Goal: Navigation & Orientation: Find specific page/section

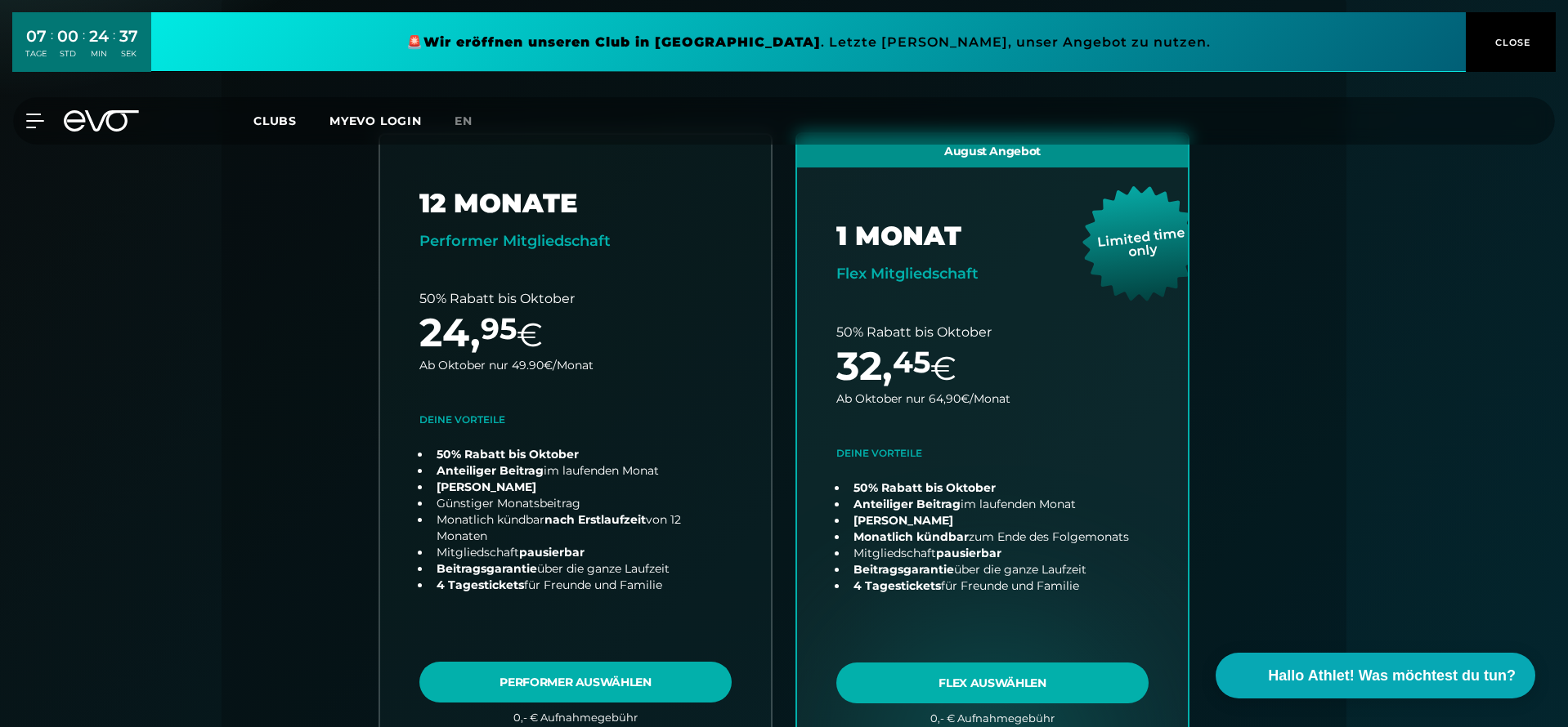
click at [103, 125] on icon at bounding box center [102, 121] width 75 height 22
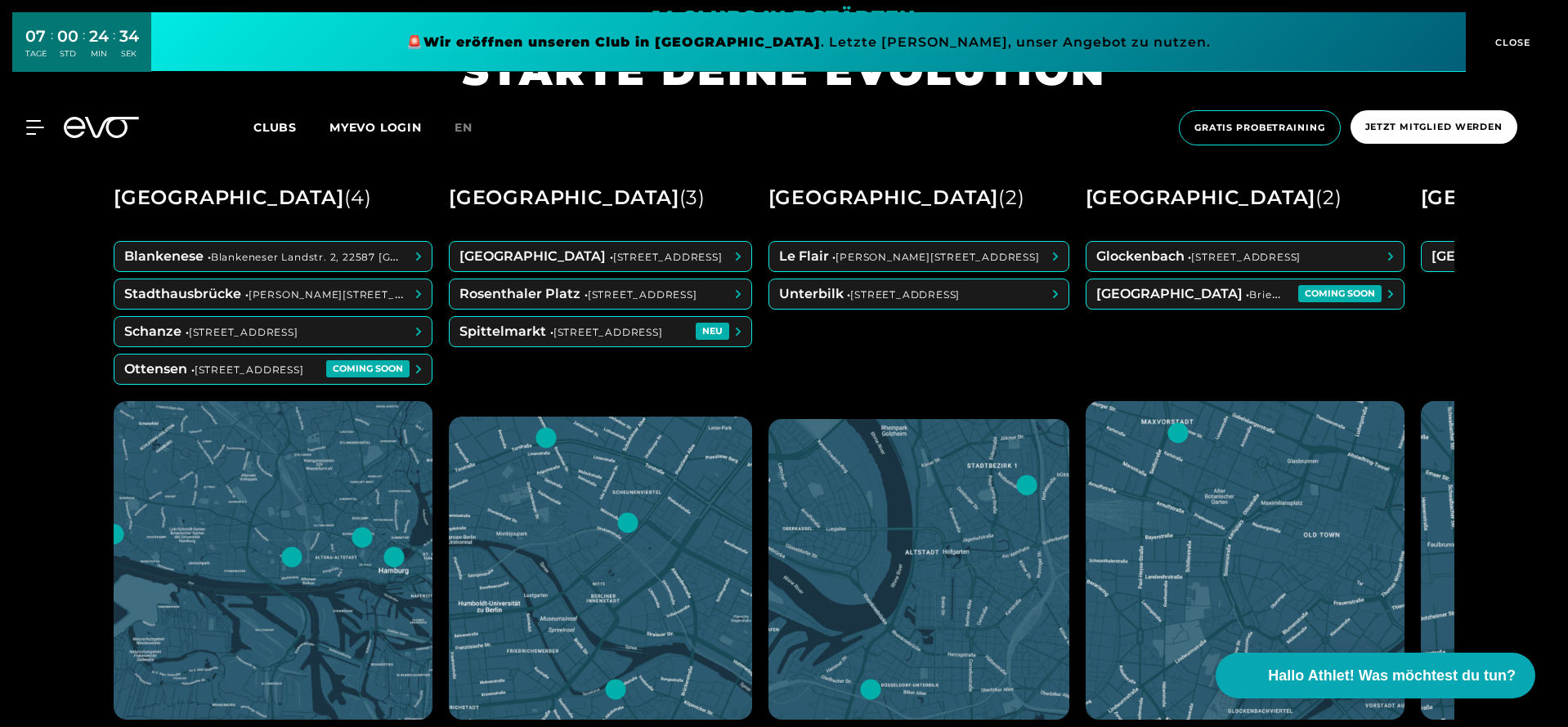
scroll to position [780, 0]
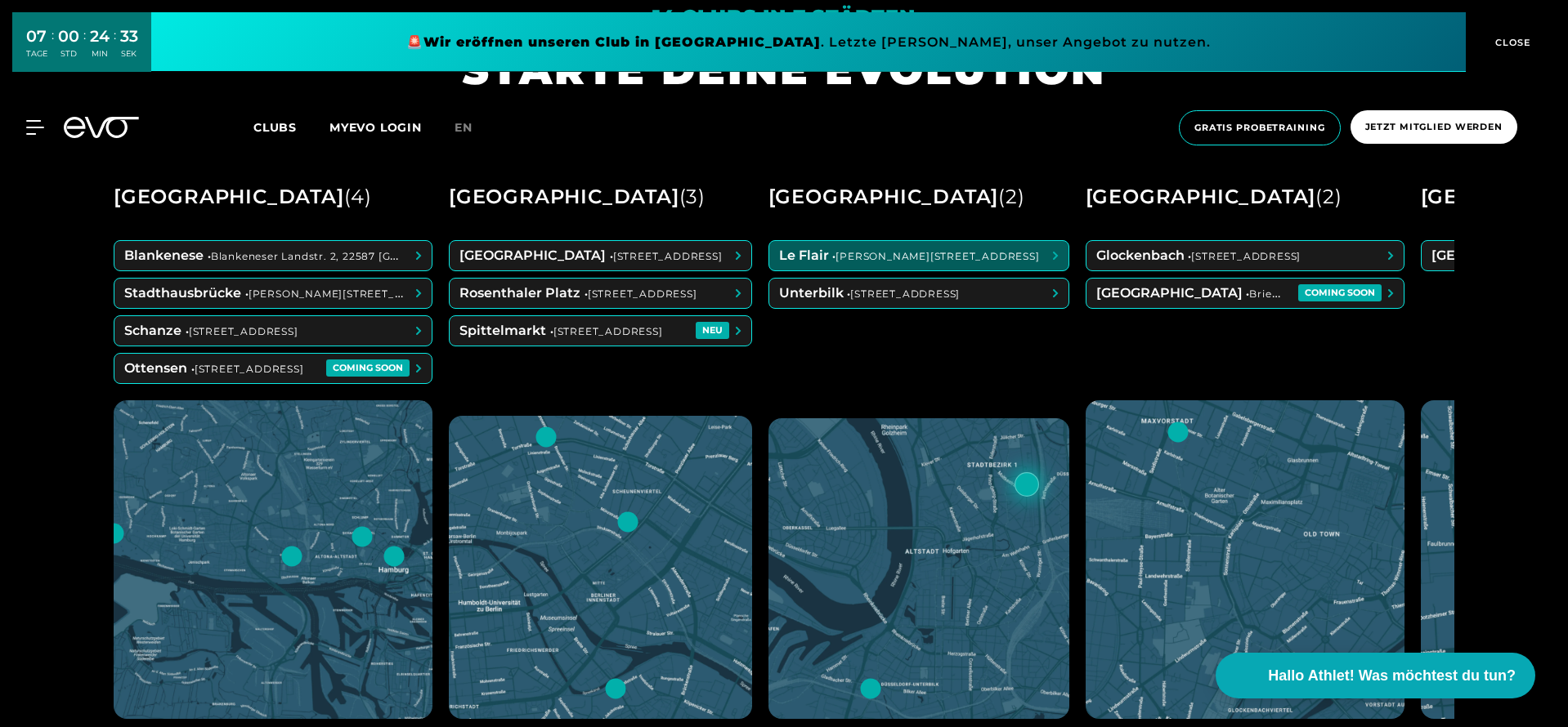
click at [833, 257] on span at bounding box center [920, 256] width 300 height 30
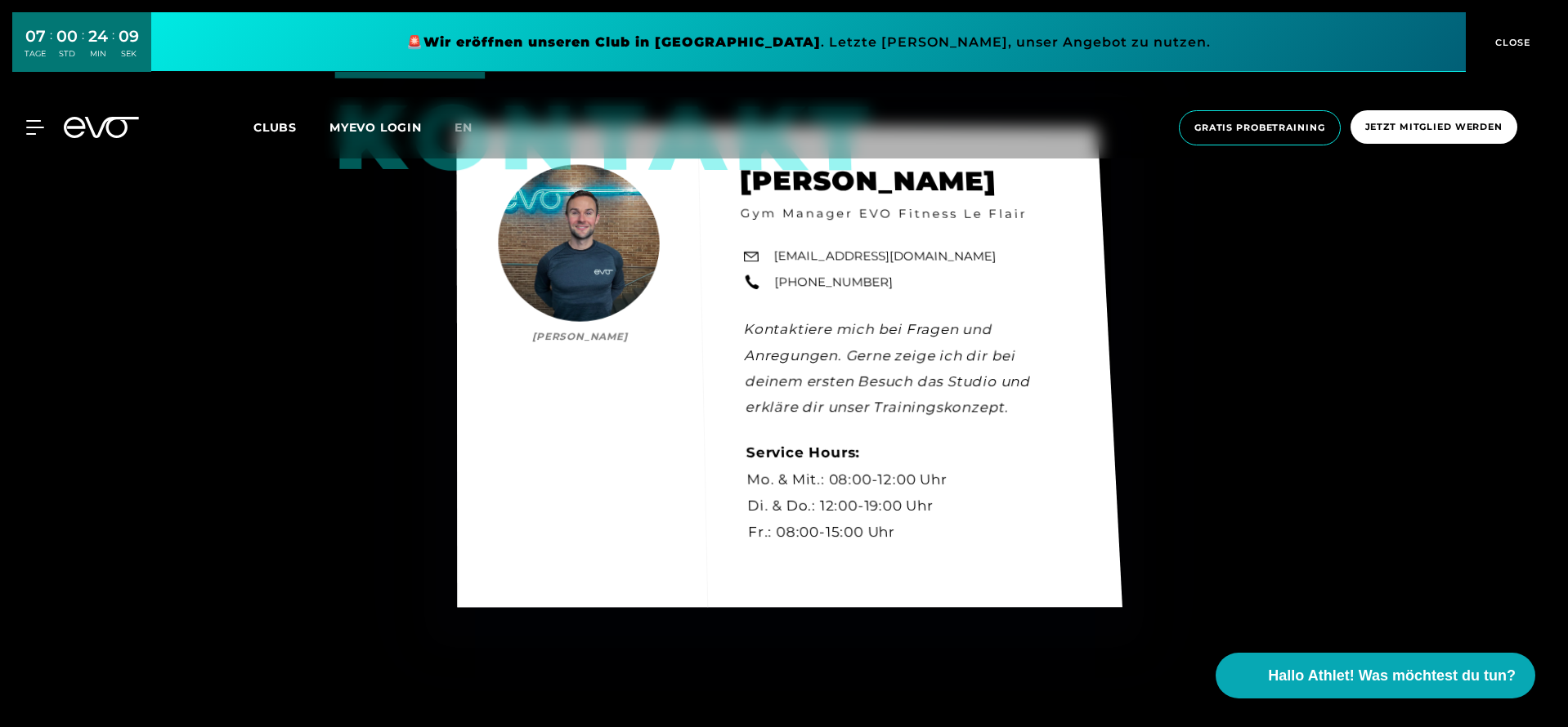
scroll to position [4509, 0]
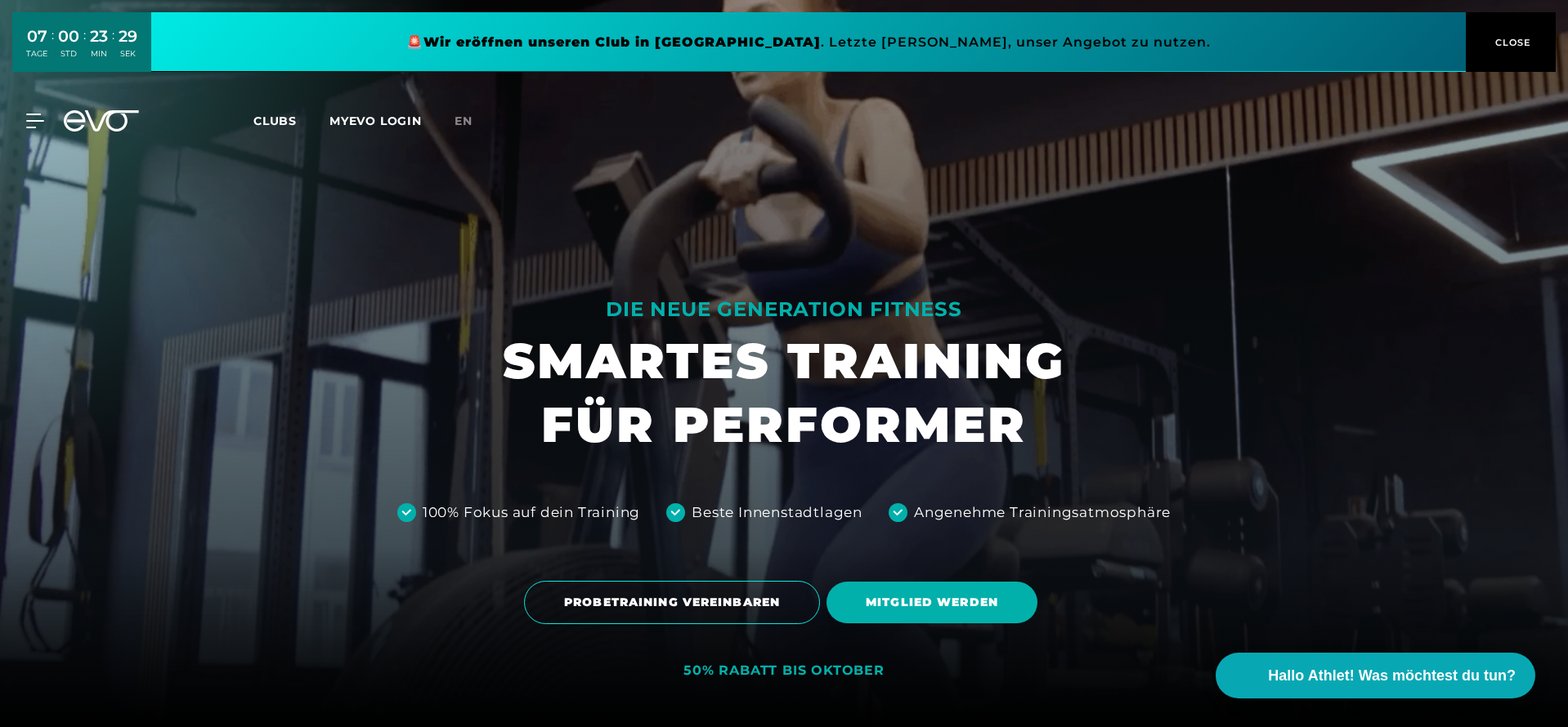
click at [82, 131] on div "MyEVO Login Über EVO Mitgliedschaften Probetraining TAGESPASS EVO Studios Düsse…" at bounding box center [784, 121] width 1561 height 47
click at [95, 117] on icon at bounding box center [102, 121] width 75 height 22
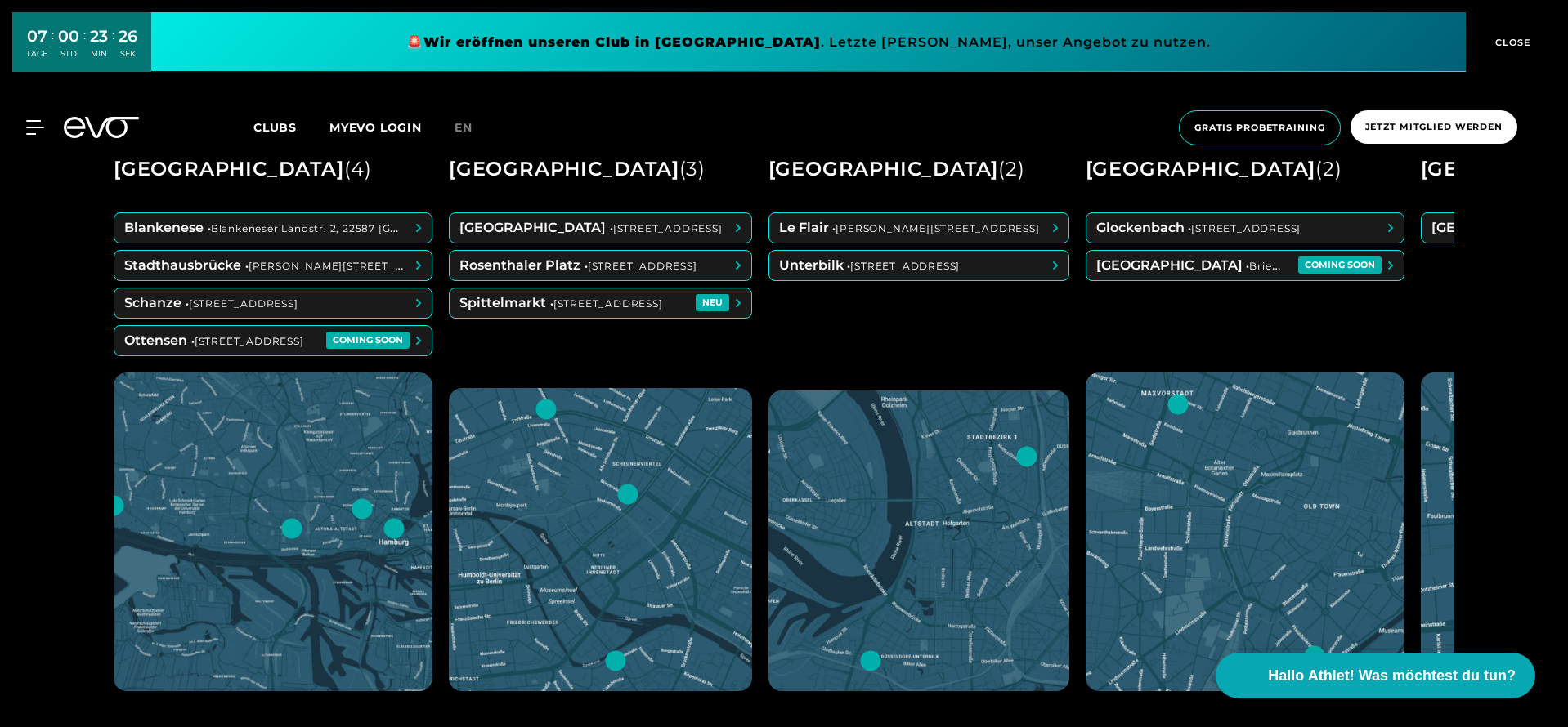
scroll to position [825, 0]
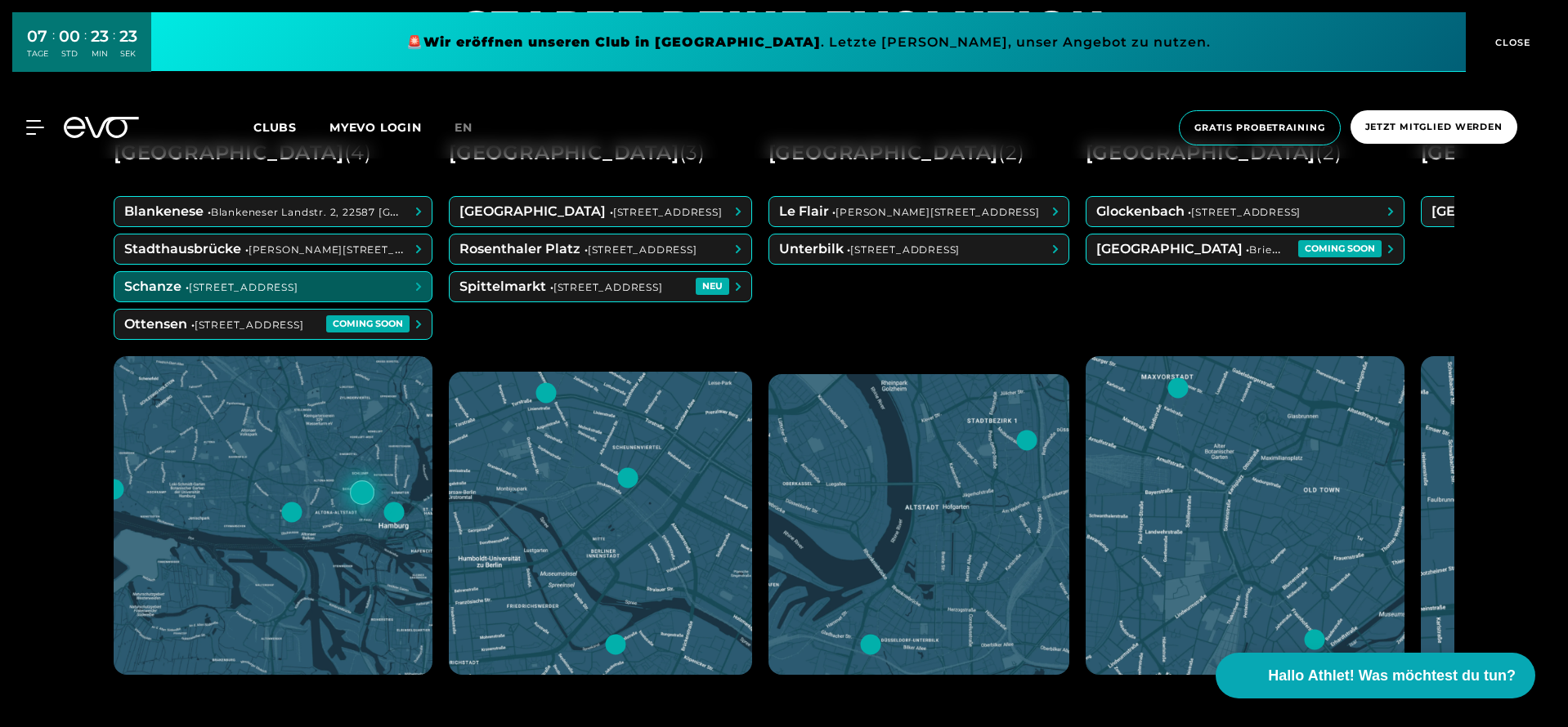
click at [407, 293] on span at bounding box center [273, 287] width 317 height 30
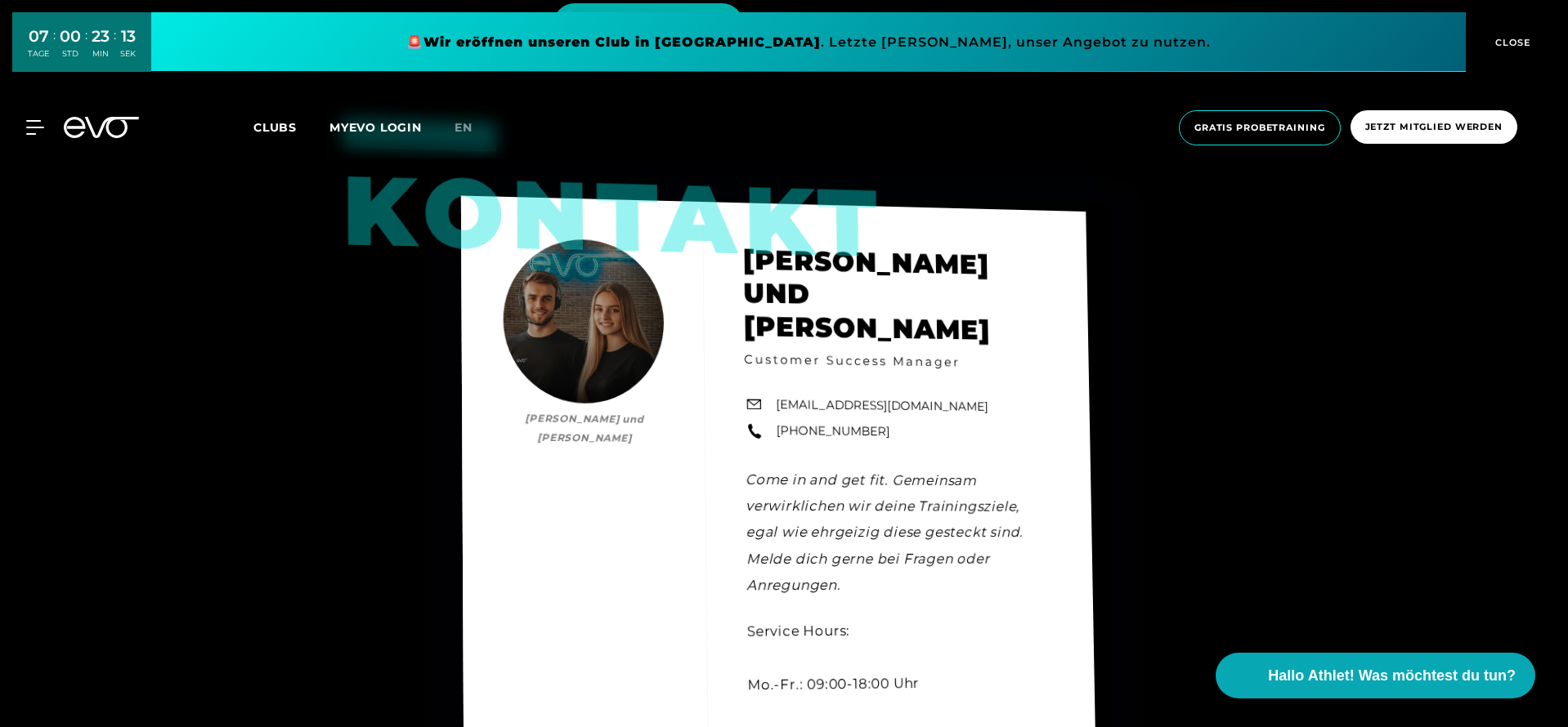
scroll to position [4659, 0]
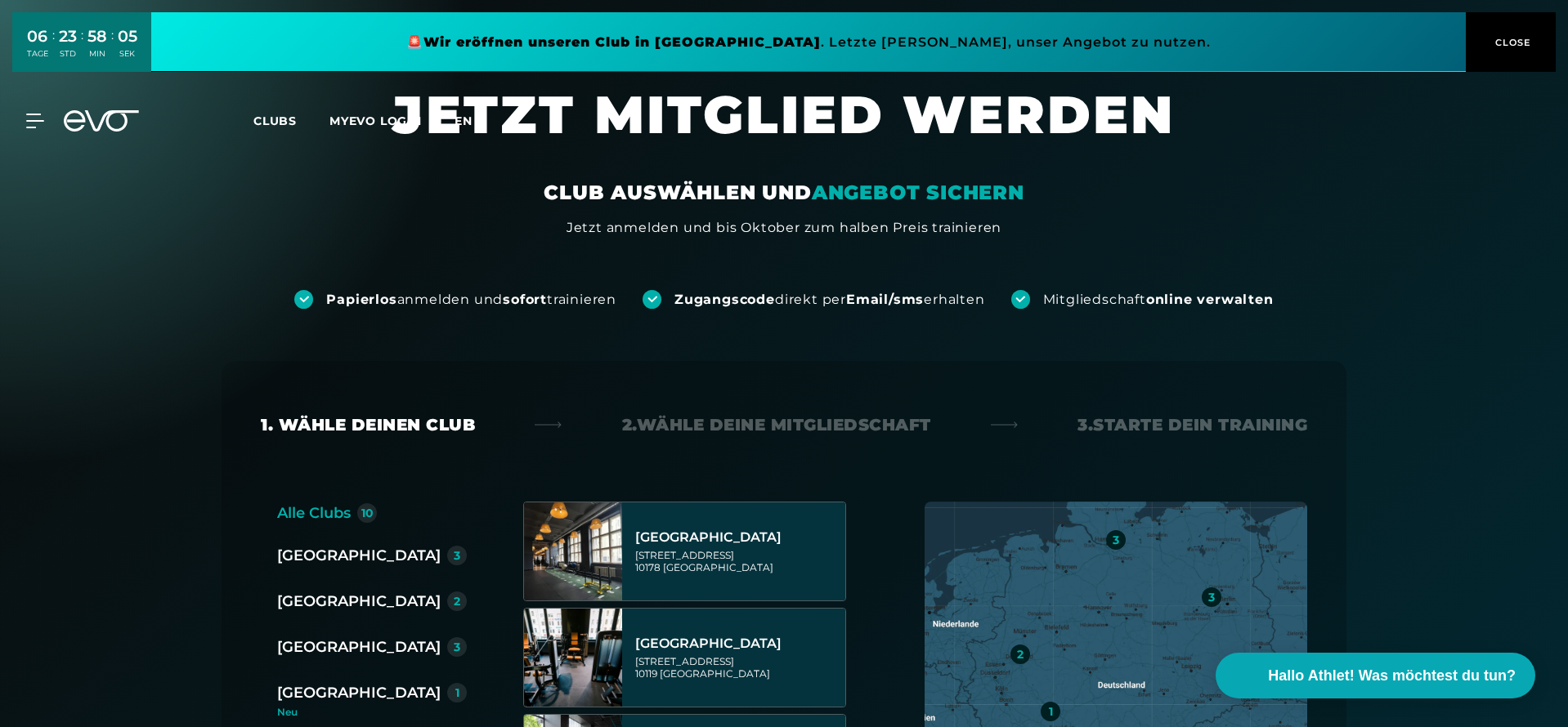
click at [465, 123] on span "en" at bounding box center [463, 120] width 18 height 15
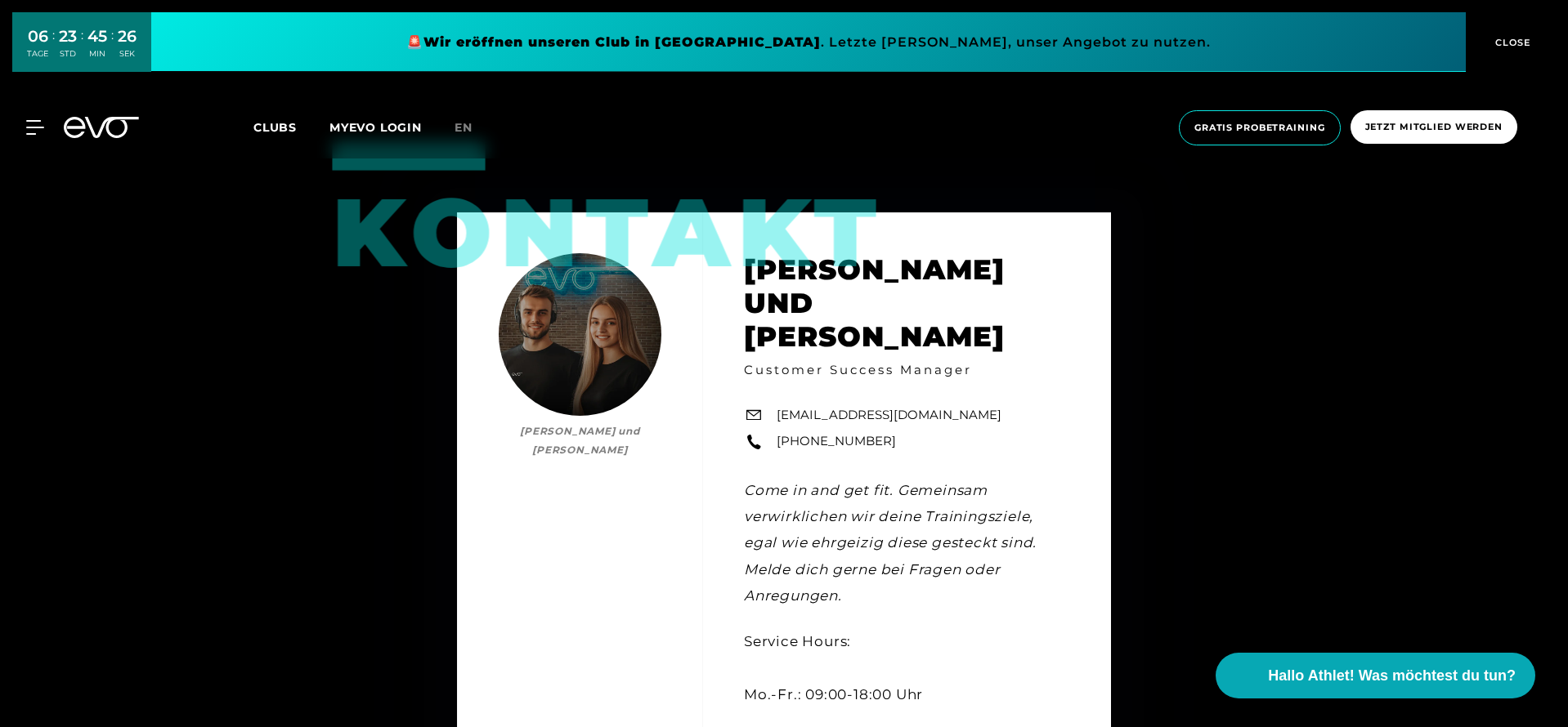
click at [72, 132] on icon at bounding box center [102, 128] width 75 height 22
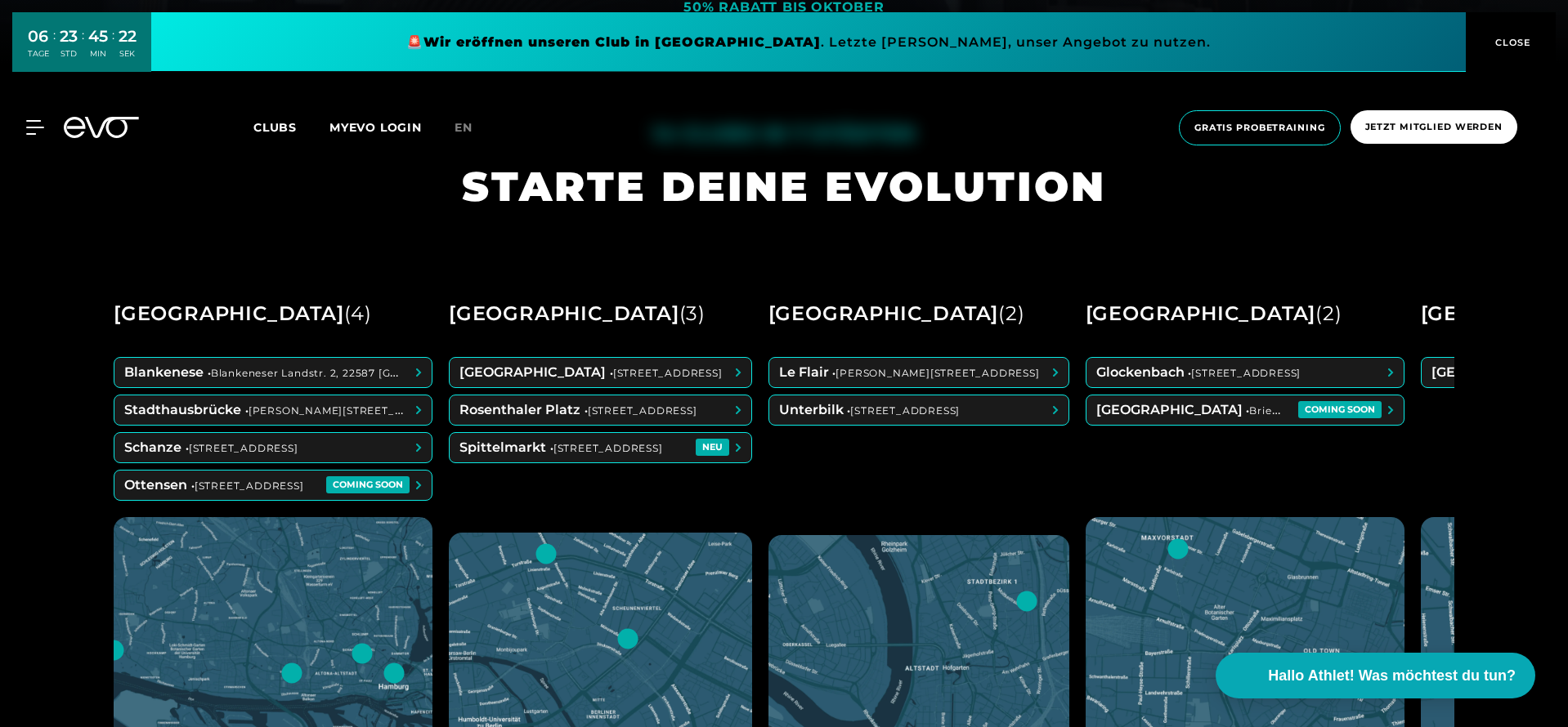
scroll to position [663, 0]
click at [298, 484] on span at bounding box center [273, 487] width 317 height 30
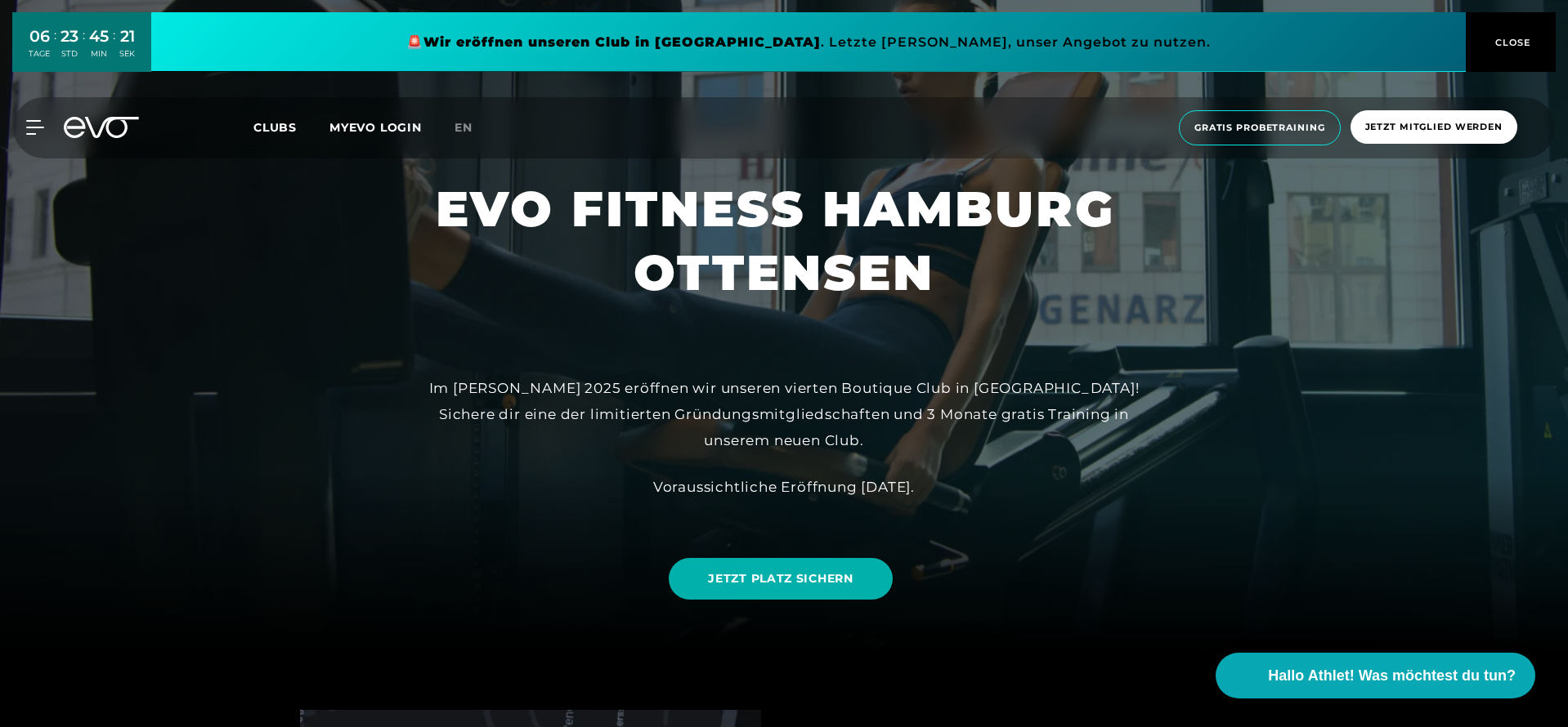
scroll to position [78, 0]
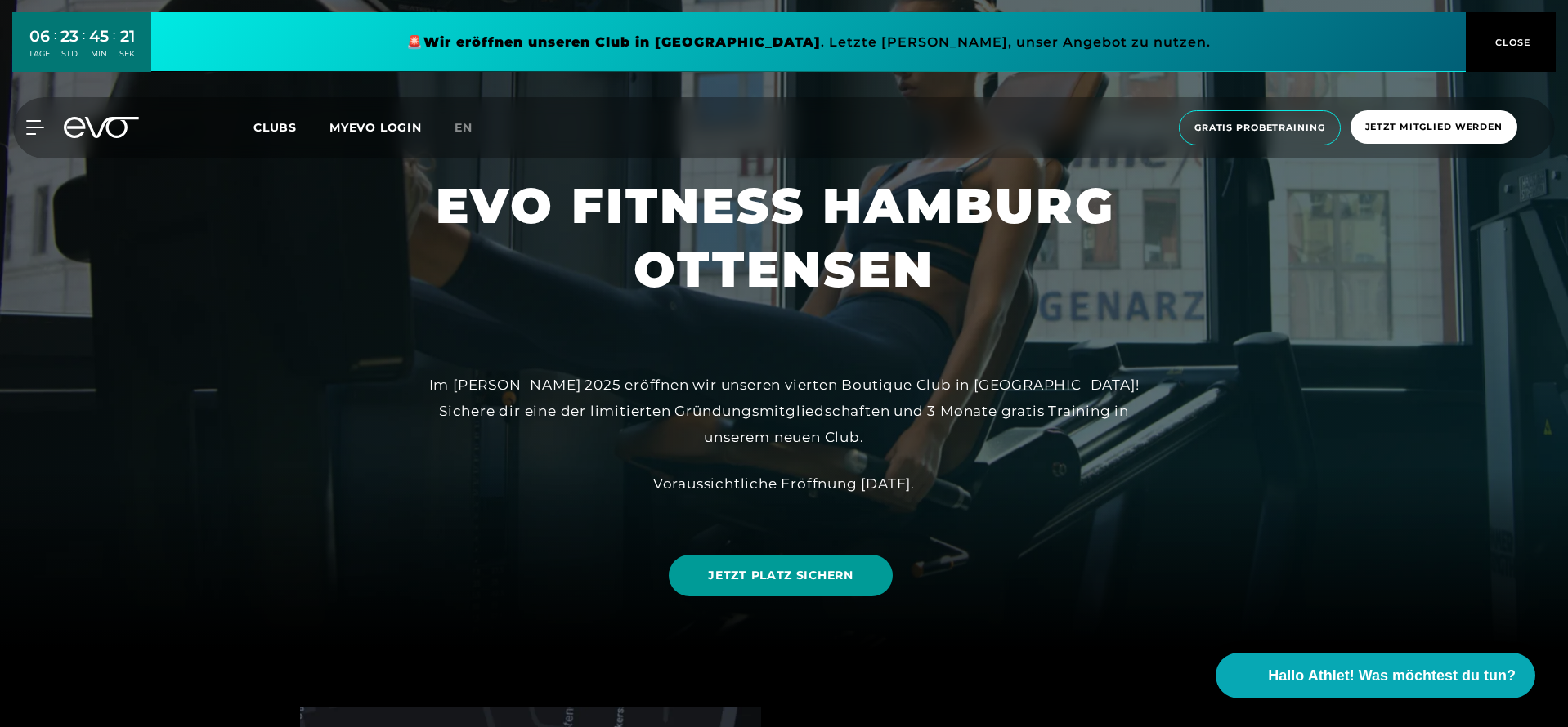
click at [784, 582] on span "JETZT PLATZ SICHERN" at bounding box center [780, 575] width 145 height 17
